Goal: Task Accomplishment & Management: Manage account settings

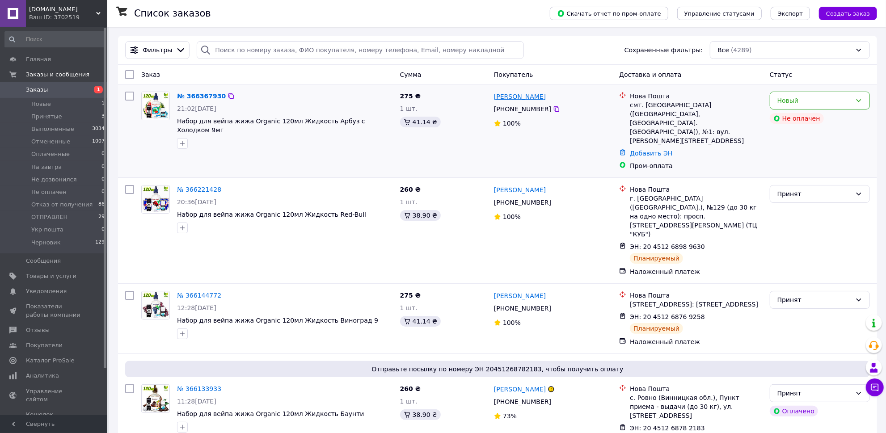
click at [529, 93] on link "[PERSON_NAME]" at bounding box center [520, 96] width 52 height 9
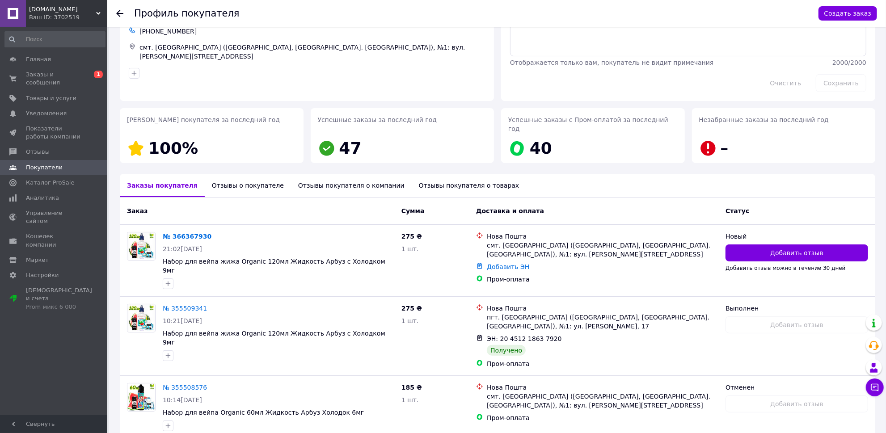
scroll to position [43, 0]
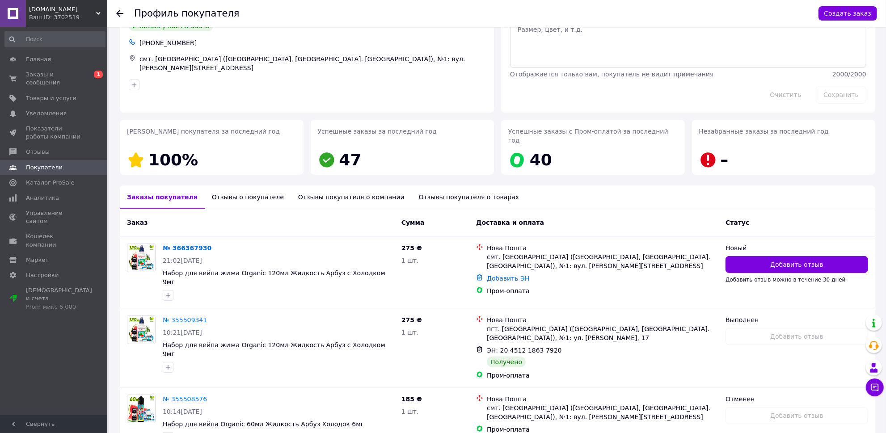
click at [243, 191] on div "Отзывы о покупателе" at bounding box center [248, 196] width 86 height 23
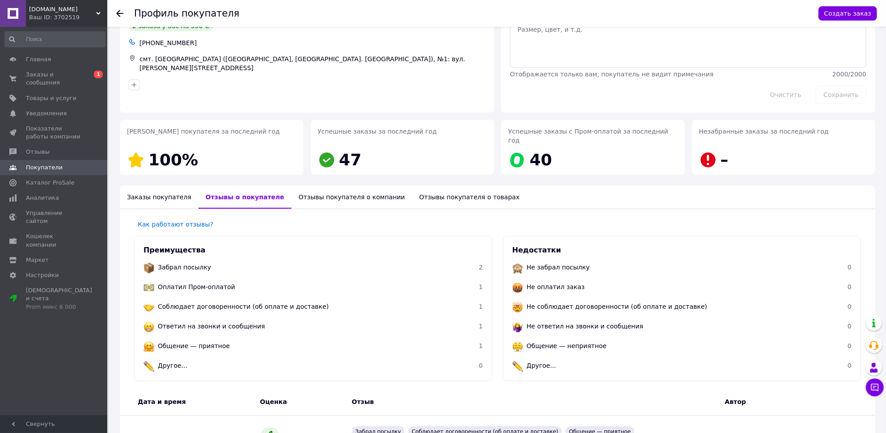
click at [155, 187] on div "Заказы покупателя" at bounding box center [159, 196] width 79 height 23
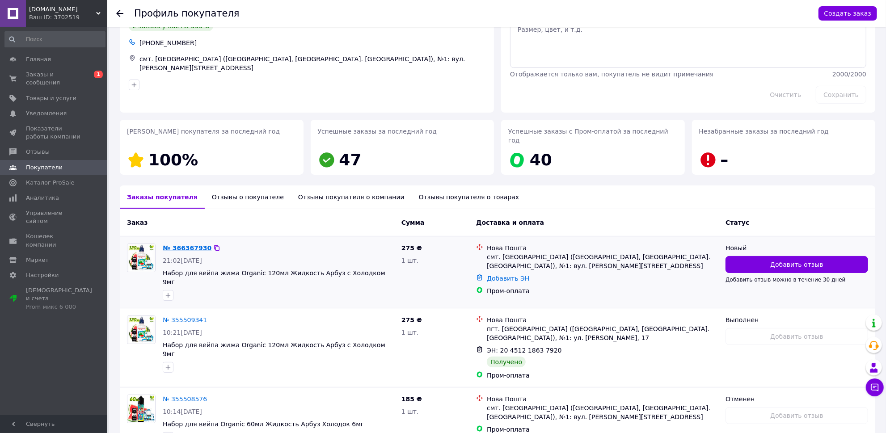
click at [175, 244] on link "№ 366367930" at bounding box center [187, 247] width 49 height 7
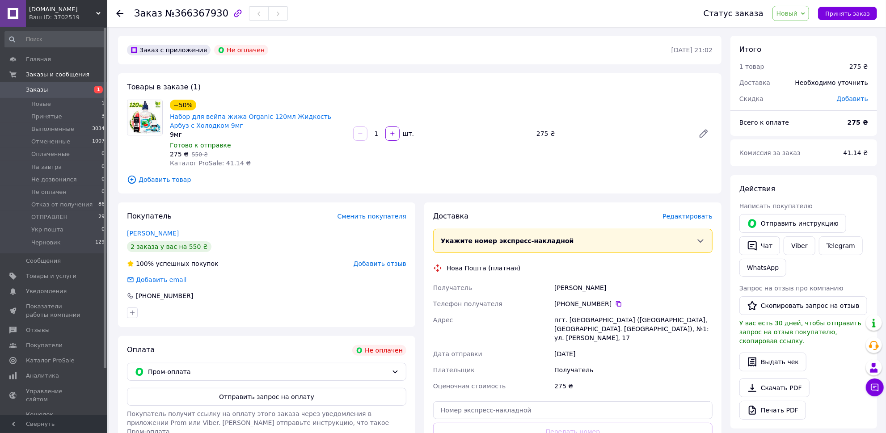
click at [71, 92] on span "Заказы" at bounding box center [54, 90] width 57 height 8
